Goal: Task Accomplishment & Management: Use online tool/utility

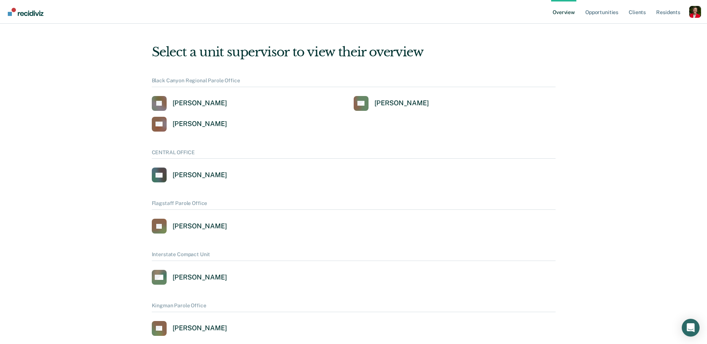
click at [696, 12] on div "Profile dropdown button" at bounding box center [695, 12] width 12 height 12
click at [636, 31] on link "Profile" at bounding box center [665, 30] width 60 height 6
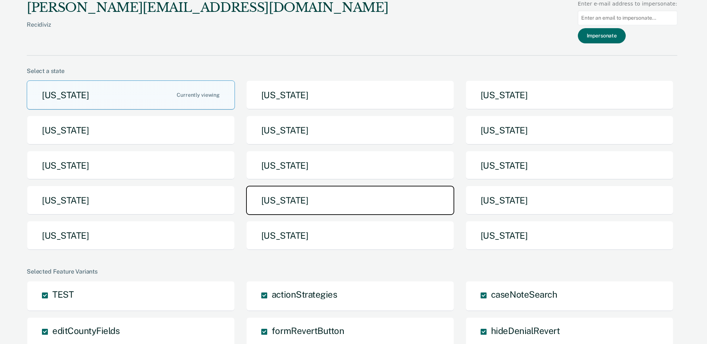
click at [300, 191] on button "[US_STATE]" at bounding box center [350, 200] width 208 height 29
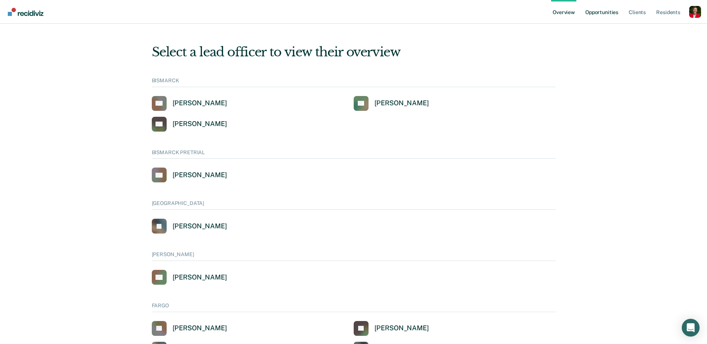
click at [593, 12] on link "Opportunities" at bounding box center [602, 12] width 36 height 24
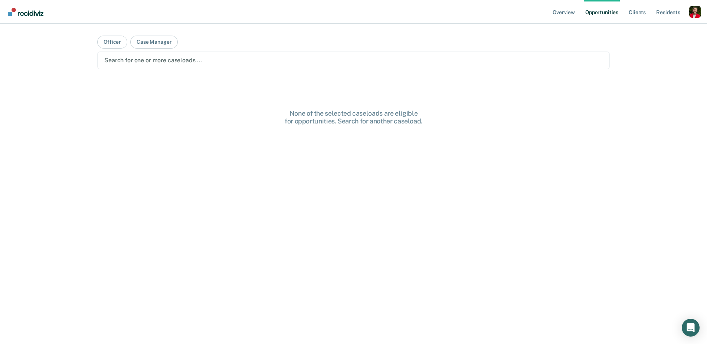
click at [696, 13] on div "Profile dropdown button" at bounding box center [695, 12] width 12 height 12
click at [646, 53] on link "Go to Operations" at bounding box center [663, 53] width 63 height 6
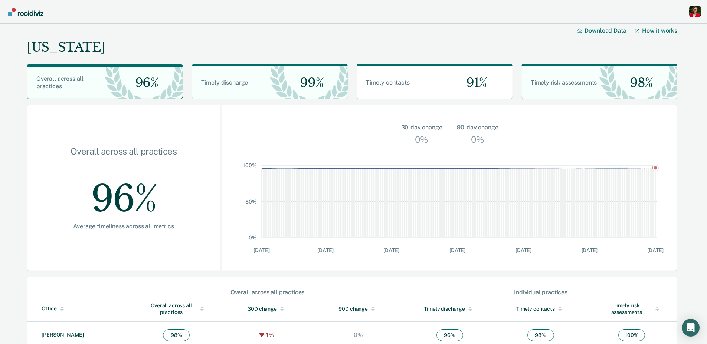
click at [693, 10] on div "Profile dropdown button" at bounding box center [695, 12] width 12 height 12
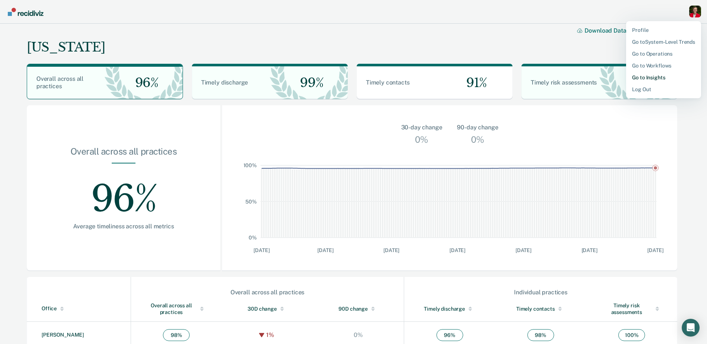
click at [651, 76] on link "Go to Insights" at bounding box center [663, 78] width 63 height 6
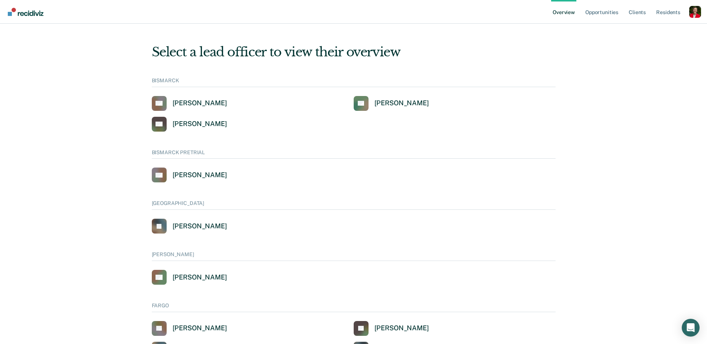
click at [697, 12] on div "Profile dropdown button" at bounding box center [695, 12] width 12 height 12
click at [638, 29] on link "Profile" at bounding box center [663, 30] width 63 height 6
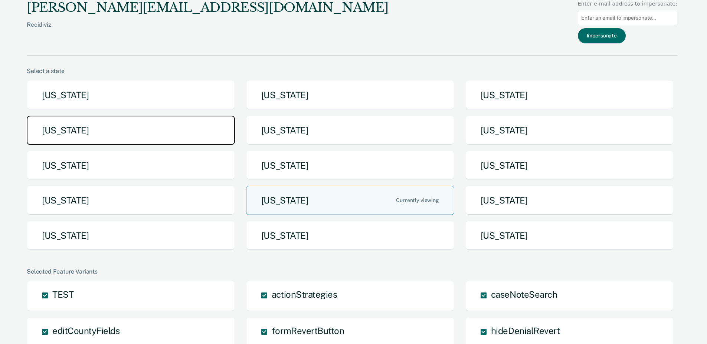
click at [111, 136] on button "[US_STATE]" at bounding box center [131, 130] width 208 height 29
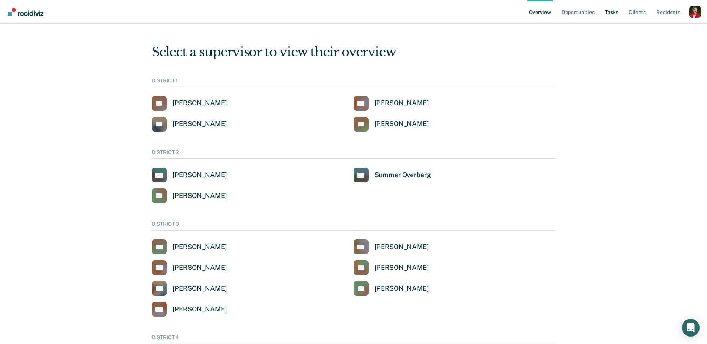
click at [609, 14] on link "Tasks" at bounding box center [611, 12] width 16 height 24
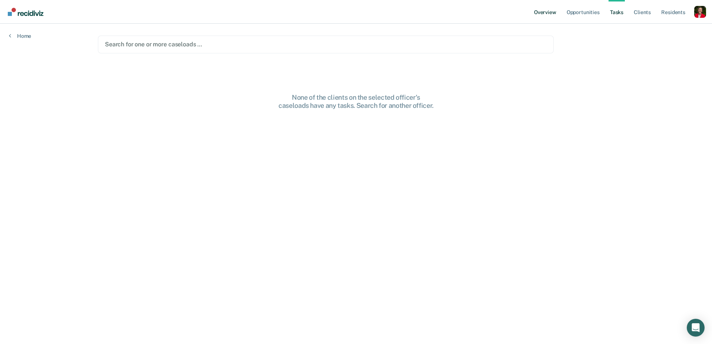
click at [549, 13] on link "Overview" at bounding box center [545, 12] width 25 height 24
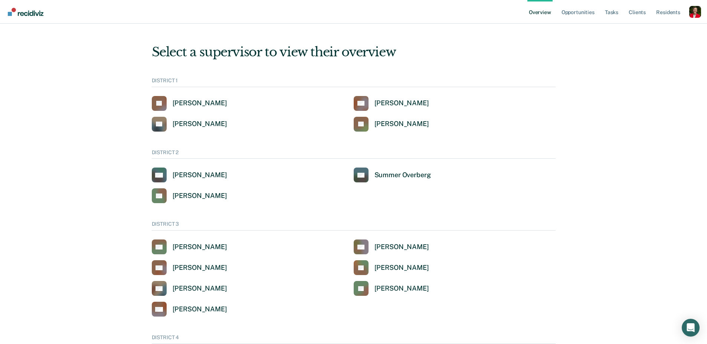
click at [693, 13] on div "Profile dropdown button" at bounding box center [695, 12] width 12 height 12
click at [654, 43] on link "Go to System-Level Trends" at bounding box center [663, 42] width 63 height 6
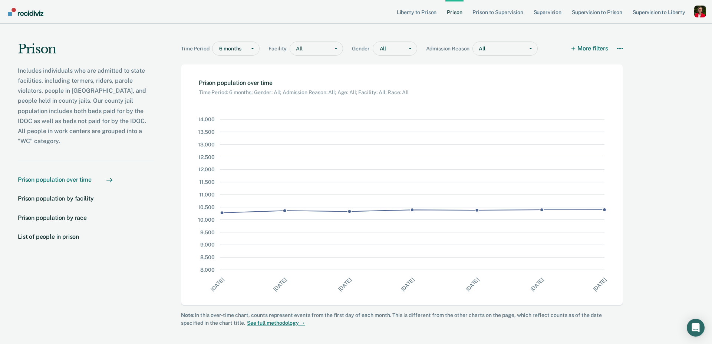
click at [698, 10] on div "Profile dropdown button" at bounding box center [701, 12] width 12 height 12
click at [703, 12] on div "Profile dropdown button" at bounding box center [701, 12] width 12 height 12
click at [694, 13] on li "Supervision to Liberty" at bounding box center [662, 12] width 63 height 24
click at [701, 13] on div "Profile dropdown button" at bounding box center [701, 12] width 12 height 12
click at [647, 27] on link "Profile" at bounding box center [668, 30] width 63 height 6
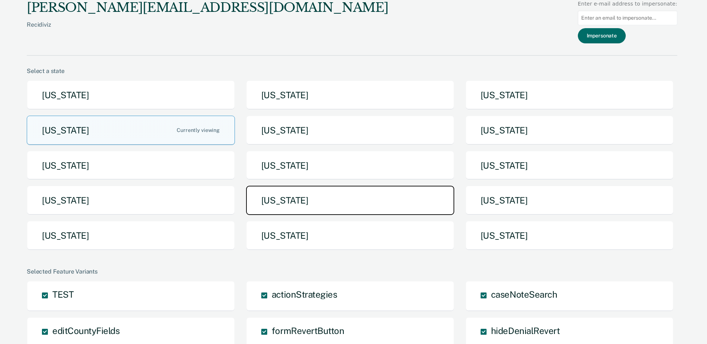
click at [350, 201] on button "[US_STATE]" at bounding box center [350, 200] width 208 height 29
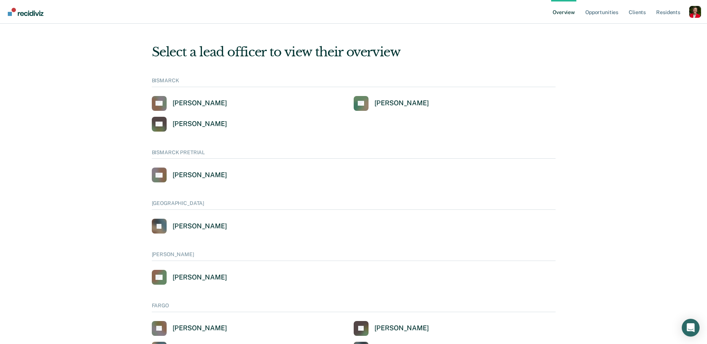
click at [693, 11] on div "Profile dropdown button" at bounding box center [695, 12] width 12 height 12
click at [694, 10] on div "Profile dropdown button" at bounding box center [695, 12] width 12 height 12
click at [647, 53] on link "Go to Operations" at bounding box center [663, 53] width 63 height 6
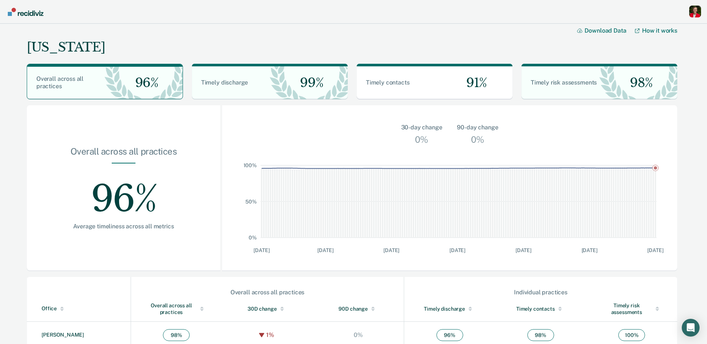
click at [700, 12] on div "Profile dropdown button" at bounding box center [695, 12] width 12 height 12
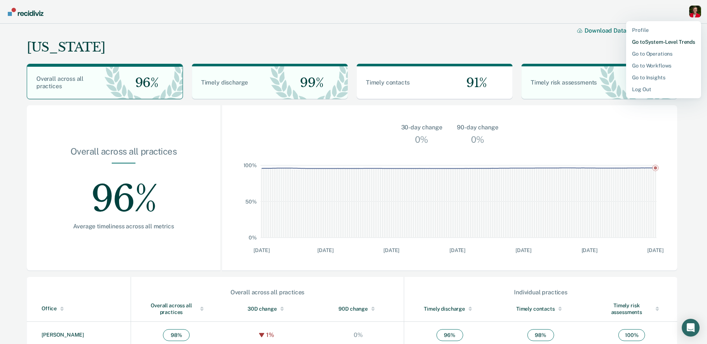
click at [653, 39] on link "Go to System-Level Trends" at bounding box center [663, 42] width 63 height 6
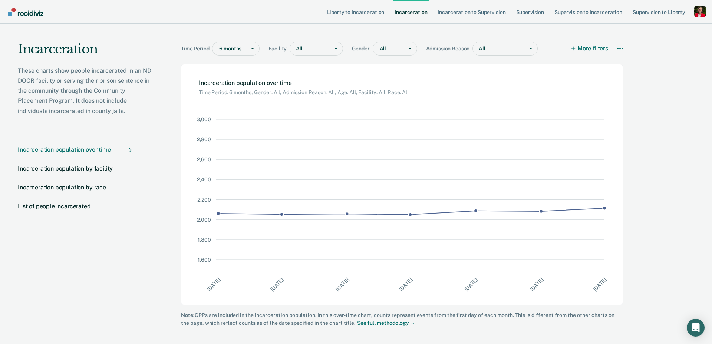
click at [698, 8] on div "Profile dropdown button" at bounding box center [701, 12] width 12 height 12
click at [650, 52] on link "Go to Operations" at bounding box center [668, 54] width 63 height 6
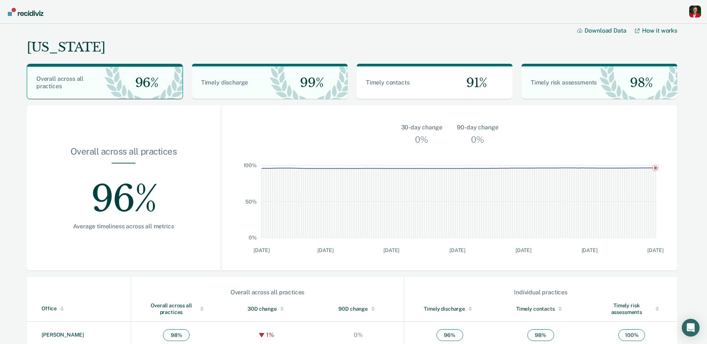
click at [701, 9] on div "Profile Go to System-Level Trends Go to Operations Go to Workflows Go to Insigh…" at bounding box center [353, 12] width 707 height 24
click at [700, 9] on div "Profile dropdown button" at bounding box center [695, 12] width 12 height 12
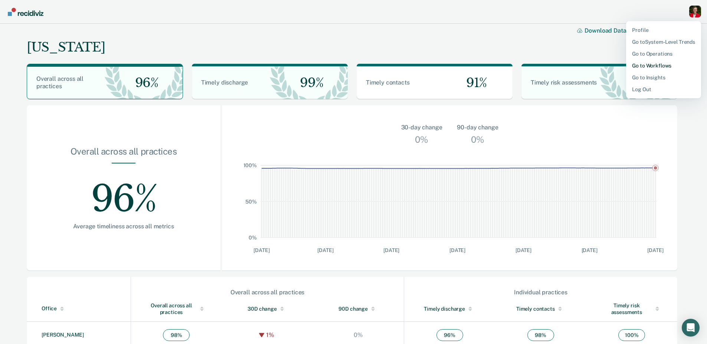
click at [647, 63] on link "Go to Workflows" at bounding box center [663, 66] width 63 height 6
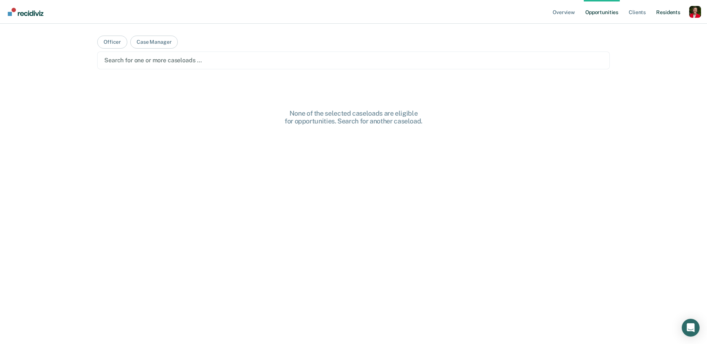
click at [668, 15] on link "Resident s" at bounding box center [667, 12] width 27 height 24
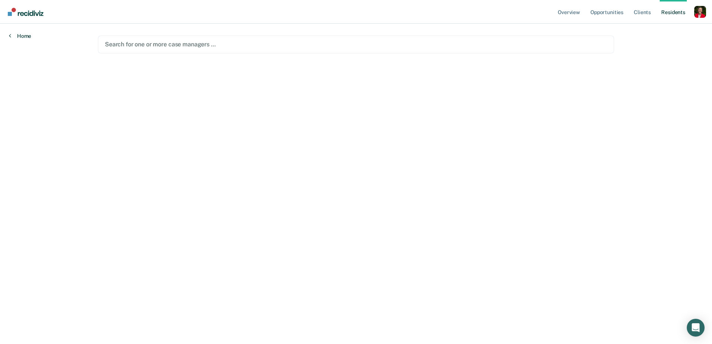
click at [20, 33] on link "Home" at bounding box center [20, 36] width 22 height 7
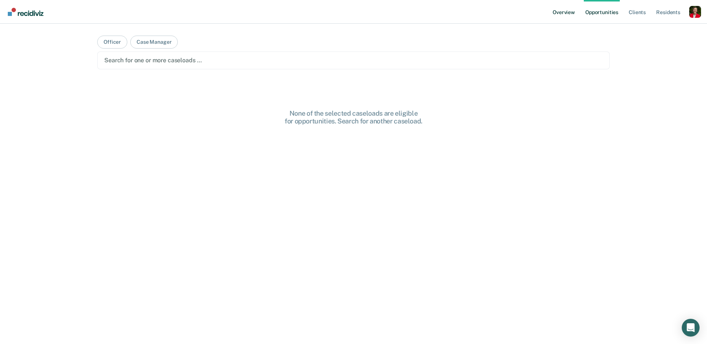
click at [572, 11] on link "Overview" at bounding box center [563, 12] width 25 height 24
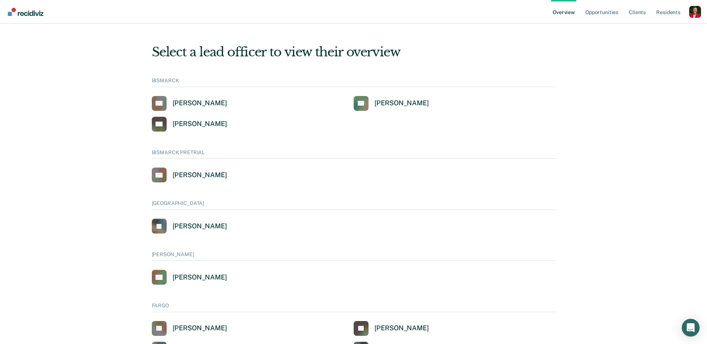
scroll to position [25, 0]
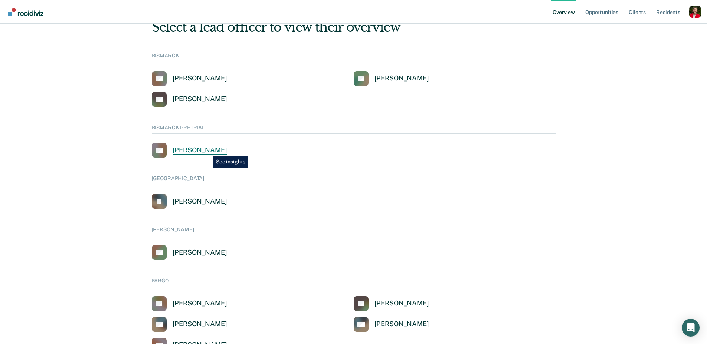
click at [207, 150] on div "[PERSON_NAME]" at bounding box center [200, 150] width 55 height 9
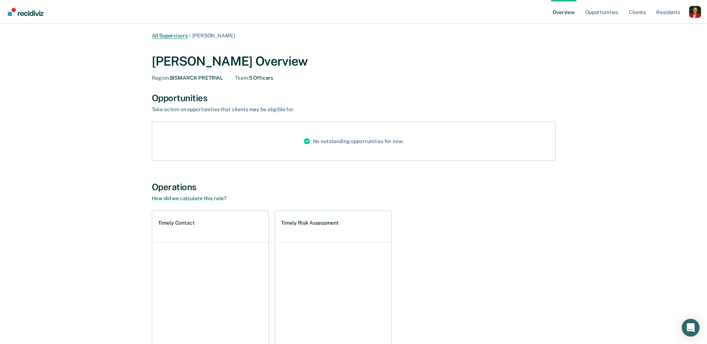
click at [170, 35] on link "All Supervisors" at bounding box center [170, 36] width 36 height 6
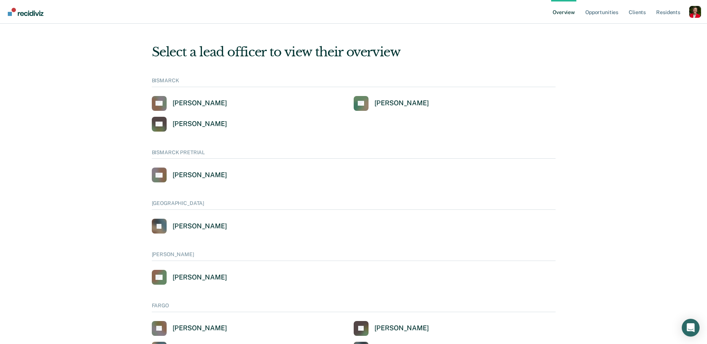
click at [691, 13] on div "Profile dropdown button" at bounding box center [695, 12] width 12 height 12
click at [641, 31] on link "Profile" at bounding box center [663, 30] width 63 height 6
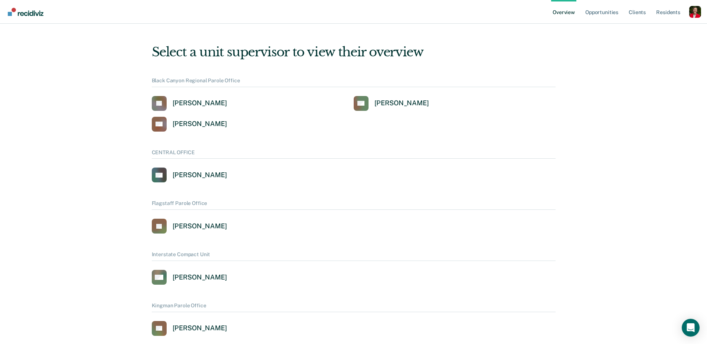
click at [692, 12] on div "Profile dropdown button" at bounding box center [695, 12] width 12 height 12
click at [648, 32] on link "Profile" at bounding box center [665, 34] width 48 height 6
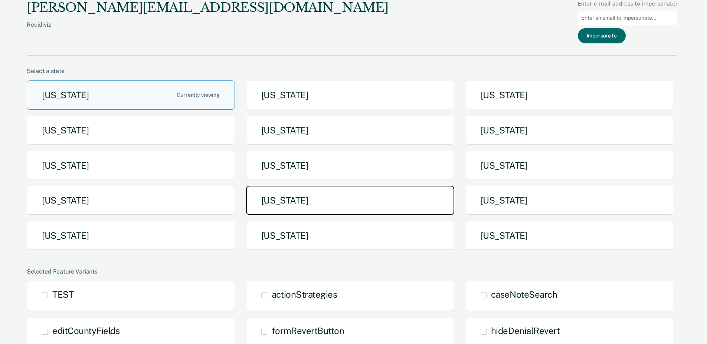
click at [365, 191] on button "[US_STATE]" at bounding box center [350, 200] width 208 height 29
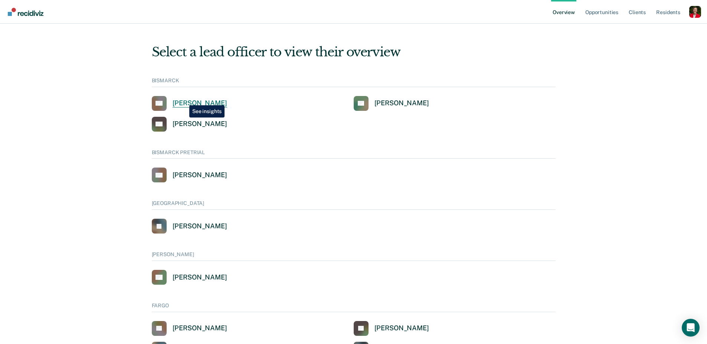
click at [184, 100] on div "[PERSON_NAME]" at bounding box center [200, 103] width 55 height 9
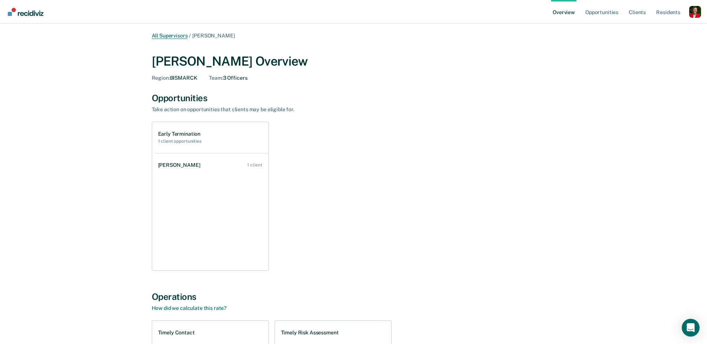
click at [175, 37] on link "All Supervisors" at bounding box center [170, 36] width 36 height 6
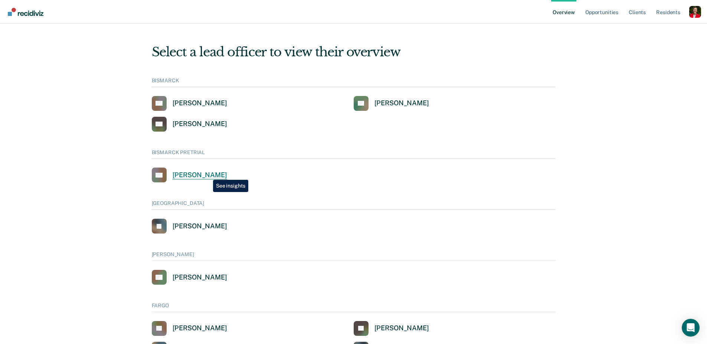
click at [207, 174] on div "[PERSON_NAME]" at bounding box center [200, 175] width 55 height 9
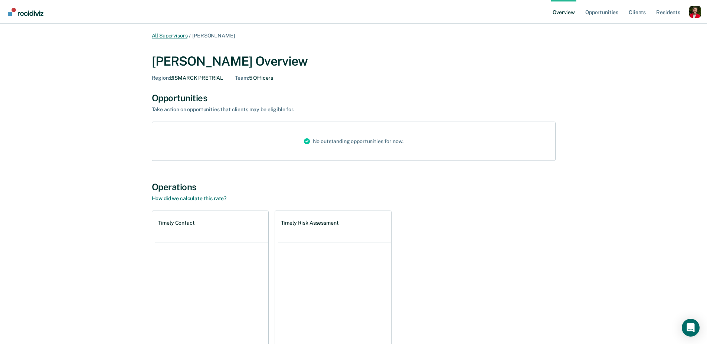
click at [166, 37] on link "All Supervisors" at bounding box center [170, 36] width 36 height 6
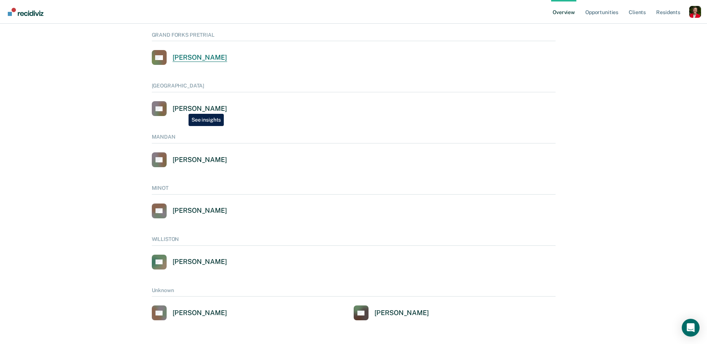
scroll to position [426, 0]
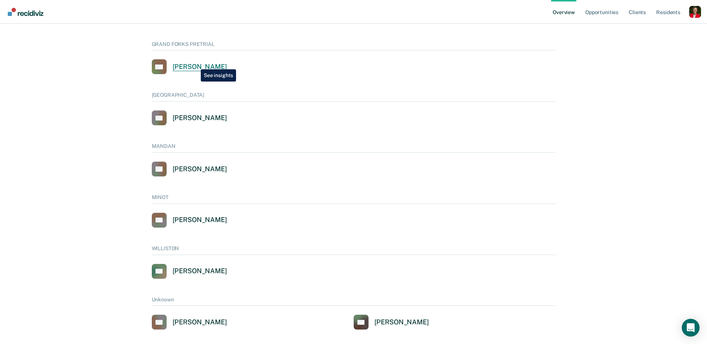
click at [194, 65] on div "[PERSON_NAME]" at bounding box center [200, 67] width 55 height 9
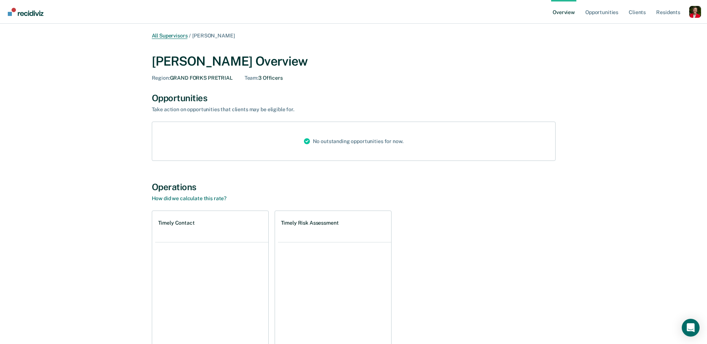
click at [168, 35] on link "All Supervisors" at bounding box center [170, 36] width 36 height 6
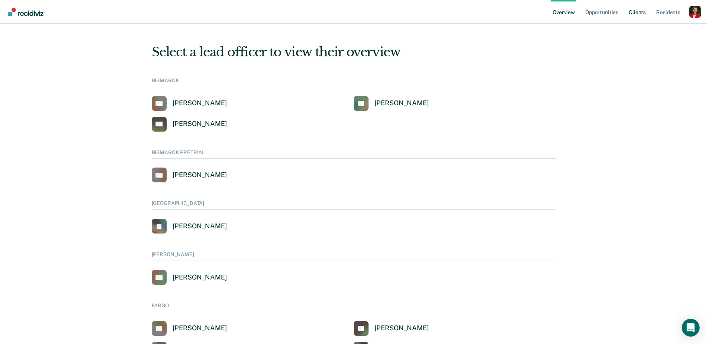
click at [639, 12] on link "Client s" at bounding box center [637, 12] width 20 height 24
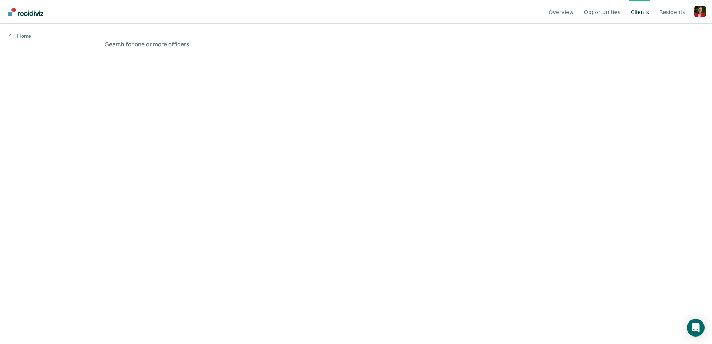
click at [134, 42] on div at bounding box center [356, 44] width 502 height 9
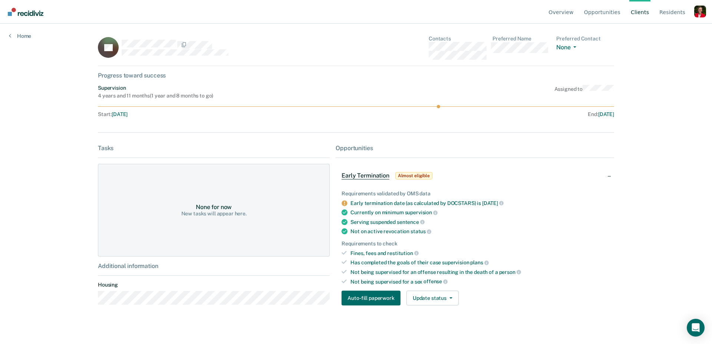
click at [31, 31] on div "Home" at bounding box center [20, 32] width 40 height 16
click at [18, 39] on link "Home" at bounding box center [20, 36] width 22 height 7
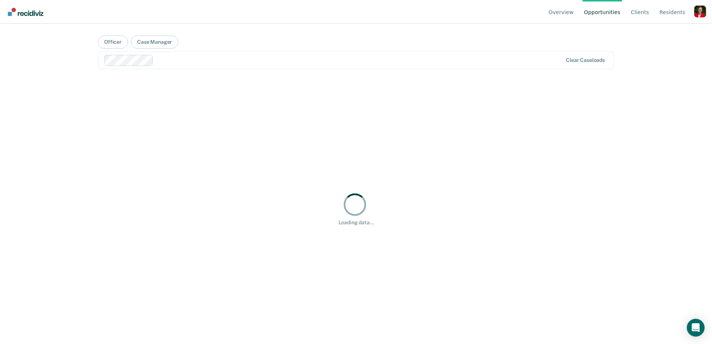
click at [32, 12] on img "Go to Recidiviz Home" at bounding box center [26, 12] width 36 height 8
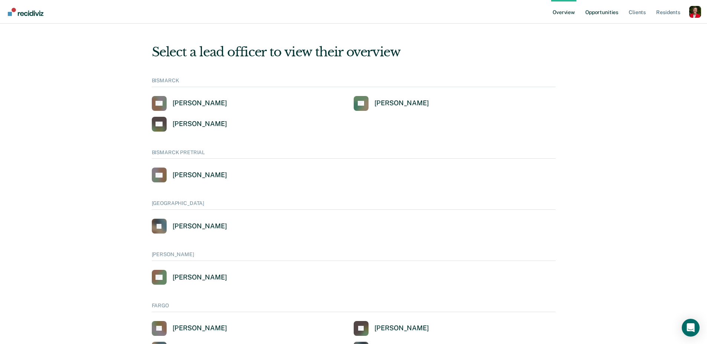
click at [602, 13] on link "Opportunities" at bounding box center [602, 12] width 36 height 24
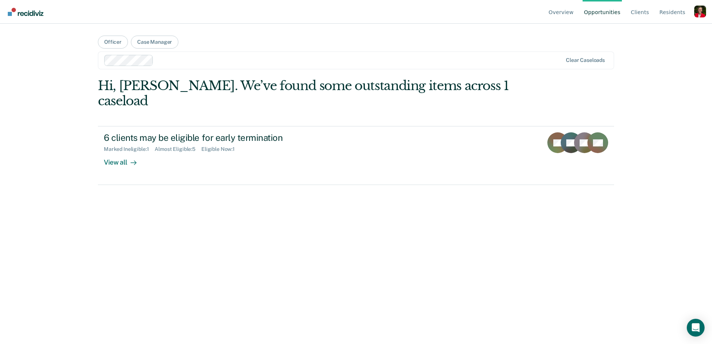
click at [624, 12] on ul "Overview Opportunities Client s Resident s" at bounding box center [620, 12] width 147 height 24
click at [643, 13] on link "Client s" at bounding box center [640, 12] width 21 height 24
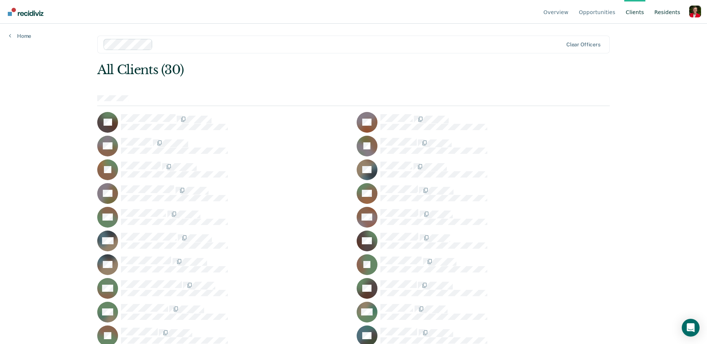
click at [670, 11] on link "Resident s" at bounding box center [667, 12] width 29 height 24
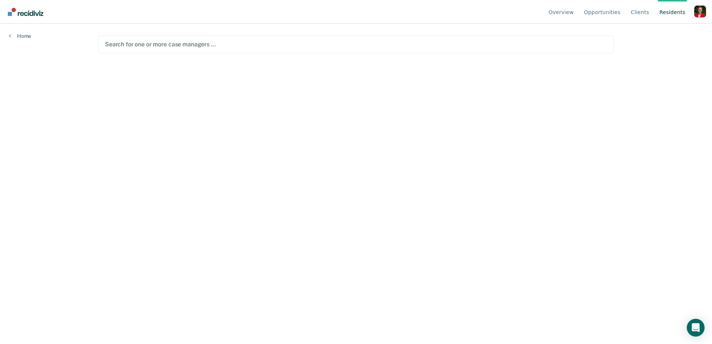
click at [700, 10] on div "Profile dropdown button" at bounding box center [701, 12] width 12 height 12
click at [654, 58] on link "Go to System-Level Trends" at bounding box center [662, 58] width 63 height 6
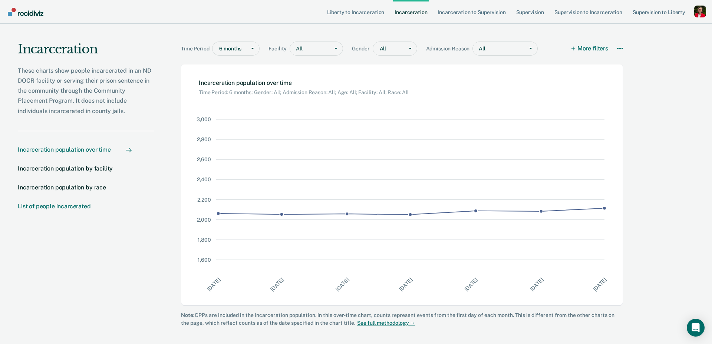
click at [73, 208] on div "List of people incarcerated" at bounding box center [54, 206] width 73 height 7
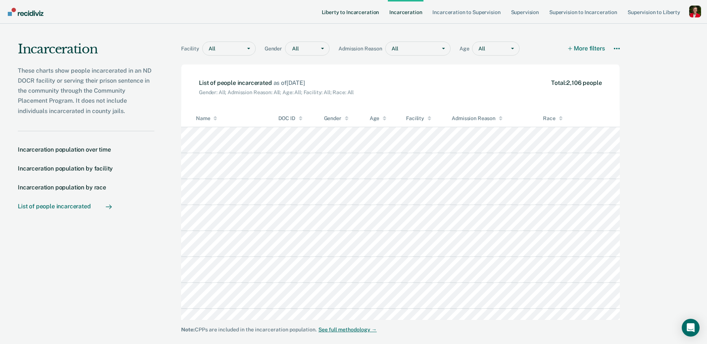
click at [327, 17] on link "Liberty to Incarceration" at bounding box center [350, 12] width 60 height 24
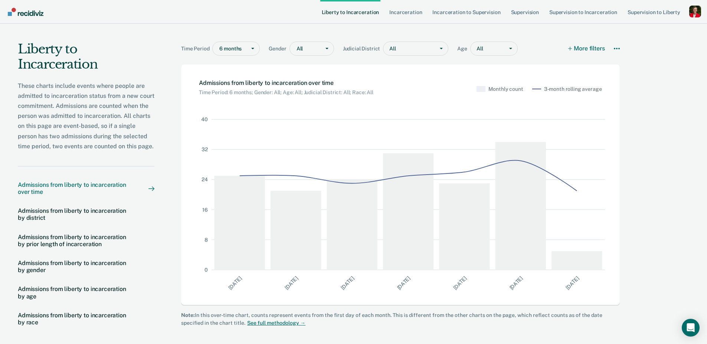
click at [692, 10] on div "Profile dropdown button" at bounding box center [695, 12] width 12 height 12
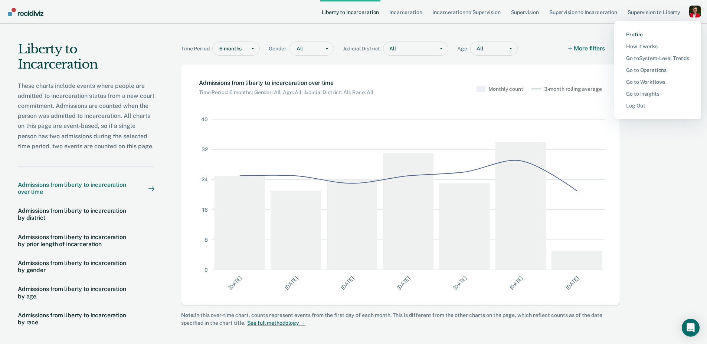
click at [631, 35] on link "Profile" at bounding box center [657, 35] width 63 height 6
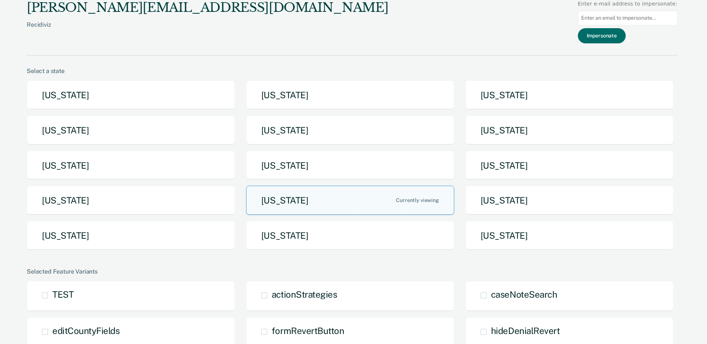
click at [618, 19] on input at bounding box center [627, 18] width 99 height 14
type input "[EMAIL_ADDRESS][DOMAIN_NAME]"
click at [608, 40] on button "Impersonate" at bounding box center [602, 35] width 48 height 15
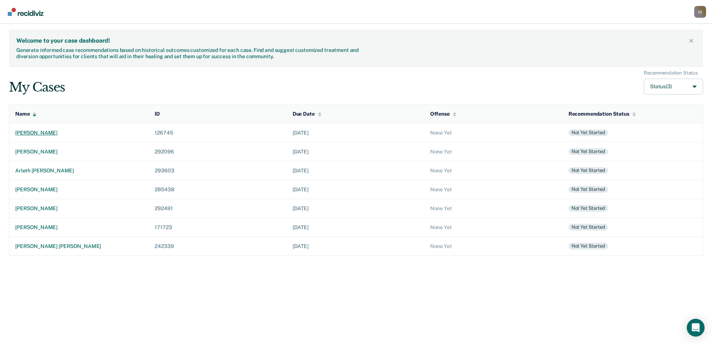
click at [36, 133] on div "[PERSON_NAME]" at bounding box center [79, 133] width 128 height 6
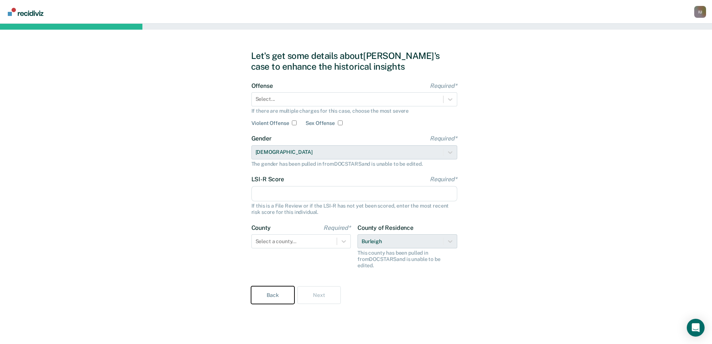
click at [275, 289] on button "Back" at bounding box center [272, 295] width 43 height 18
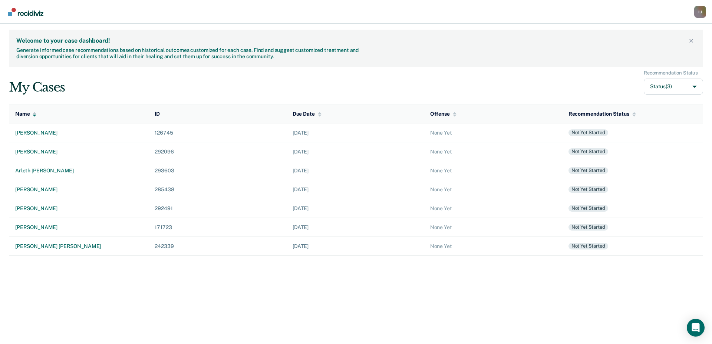
click at [701, 9] on div "I U" at bounding box center [701, 12] width 12 height 12
click at [667, 45] on link "Go to PSI Case Dashboard" at bounding box center [664, 46] width 62 height 6
click at [705, 10] on div "I U" at bounding box center [701, 12] width 12 height 12
click at [636, 34] on link "Profile" at bounding box center [664, 34] width 62 height 6
click at [35, 134] on div "[PERSON_NAME]" at bounding box center [79, 133] width 128 height 6
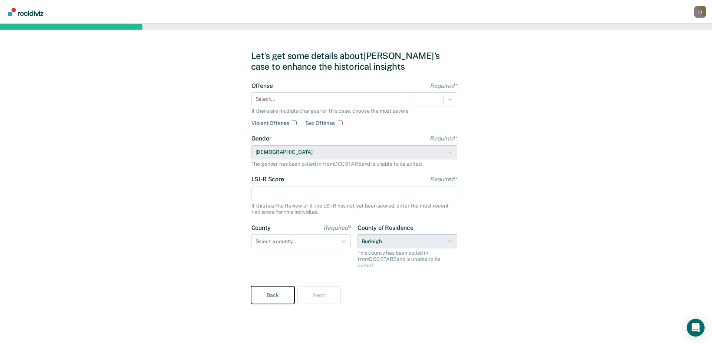
click at [276, 289] on button "Back" at bounding box center [272, 295] width 43 height 18
